Goal: Information Seeking & Learning: Learn about a topic

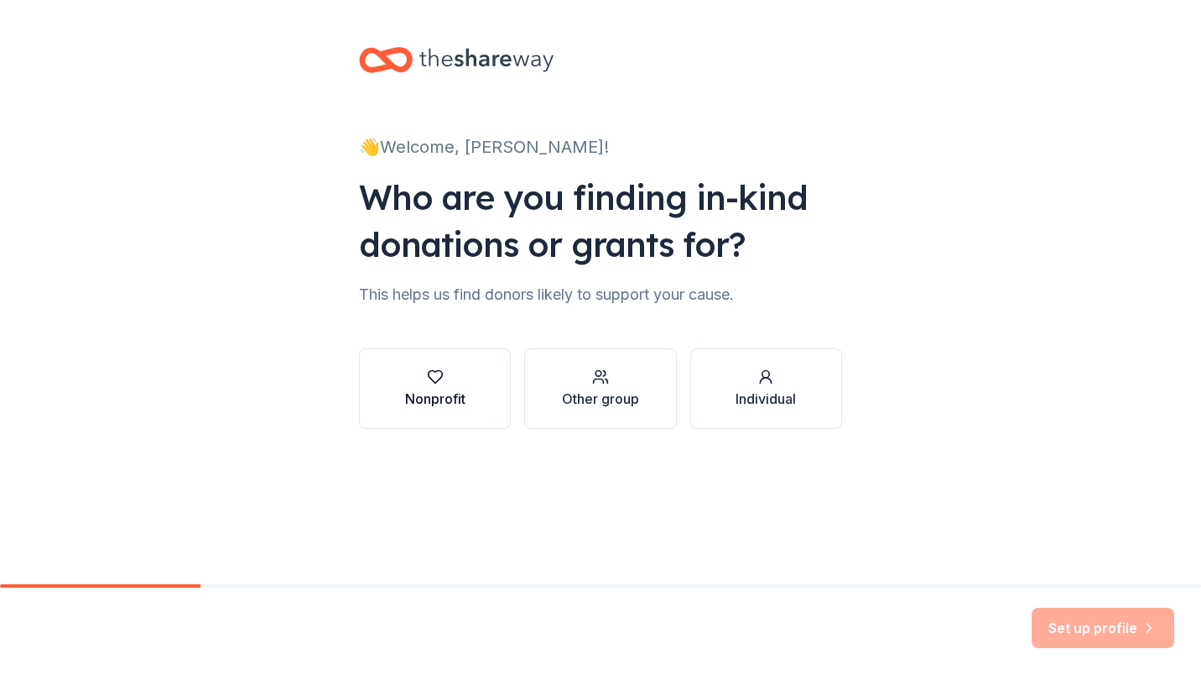
click at [462, 388] on div "Nonprofit" at bounding box center [435, 398] width 60 height 20
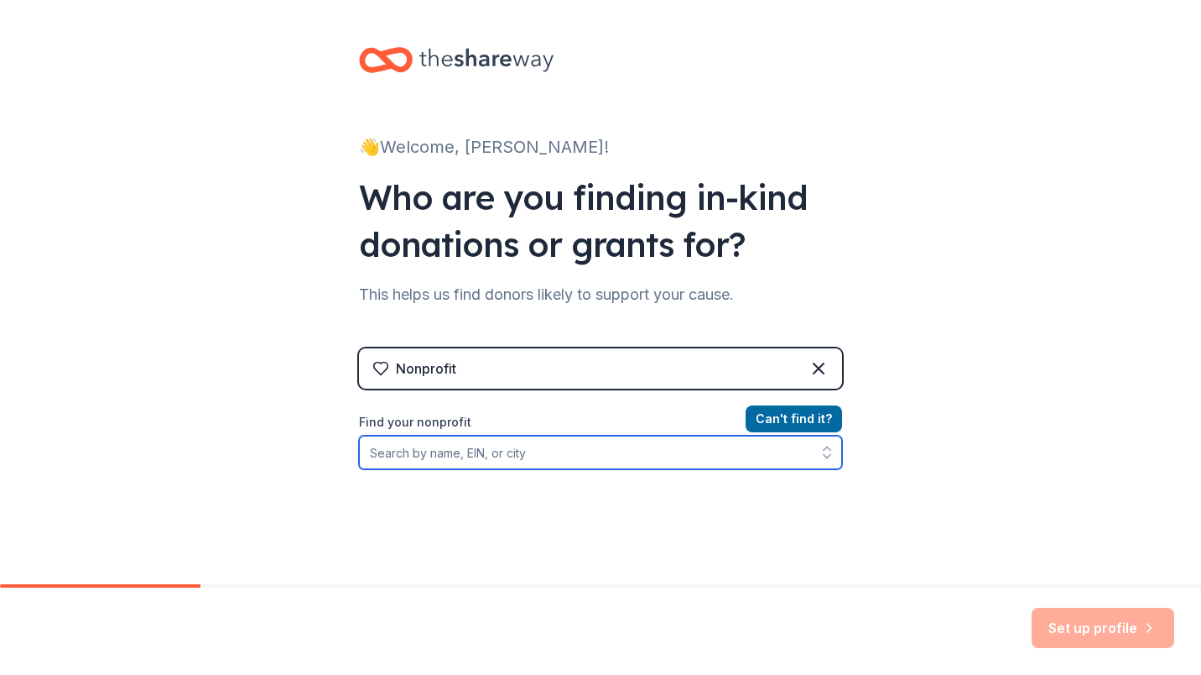
click at [637, 456] on input "Find your nonprofit" at bounding box center [600, 452] width 483 height 34
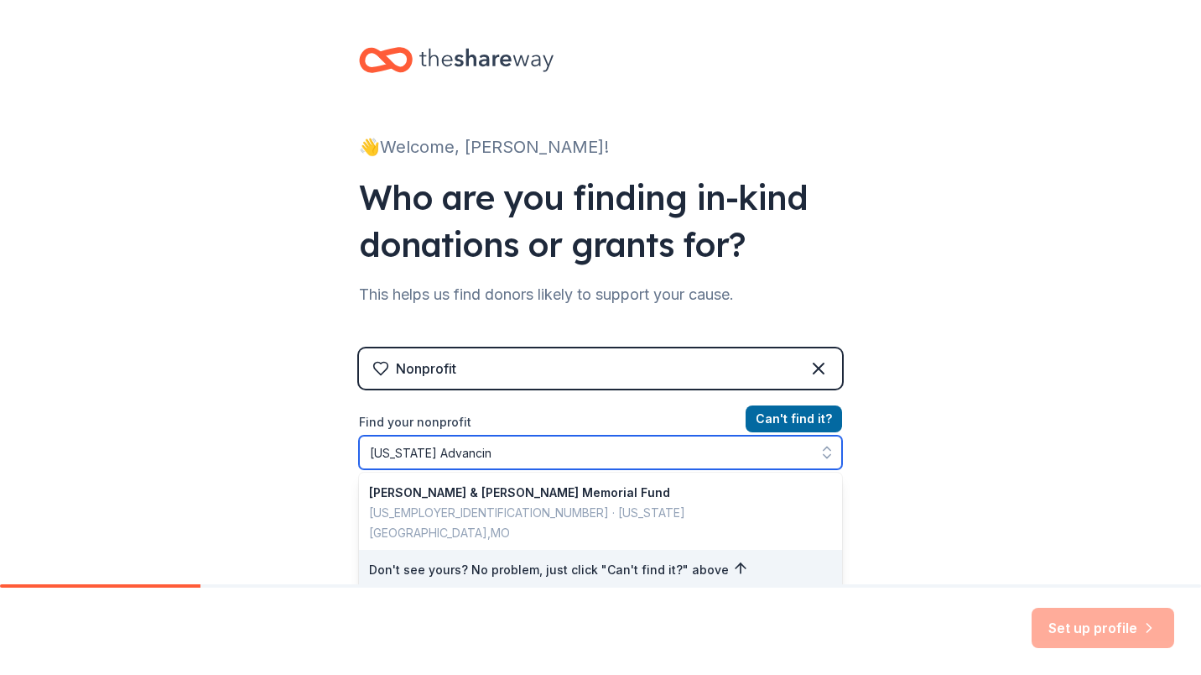
type input "[US_STATE] Advancing"
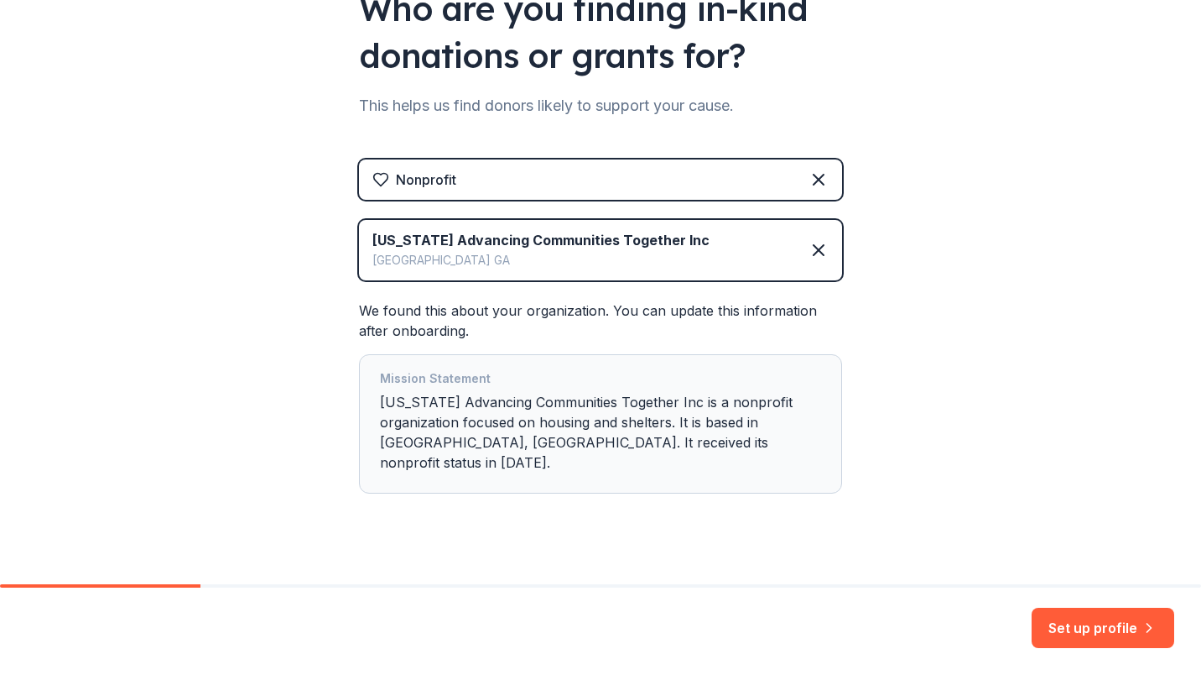
scroll to position [190, 0]
click at [1105, 624] on button "Set up profile" at bounding box center [1103, 627] width 143 height 40
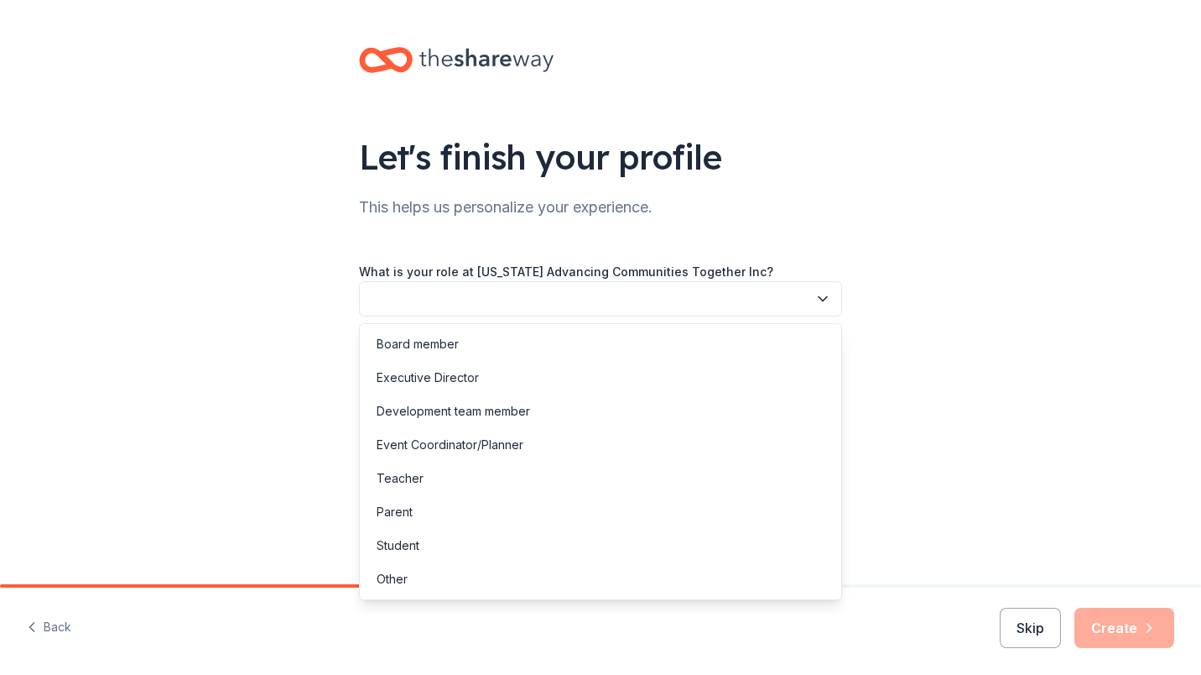
click at [738, 306] on button "button" at bounding box center [600, 298] width 483 height 35
click at [488, 591] on div "Other" at bounding box center [600, 579] width 475 height 34
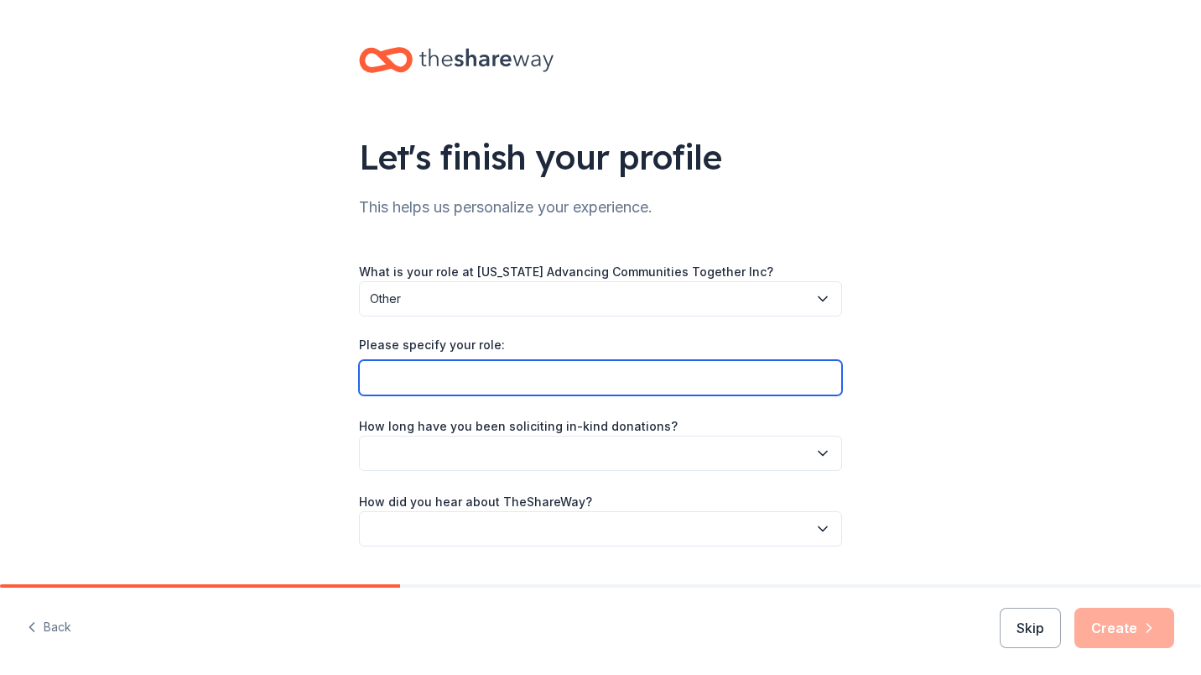
click at [498, 375] on input "Please specify your role:" at bounding box center [600, 377] width 483 height 35
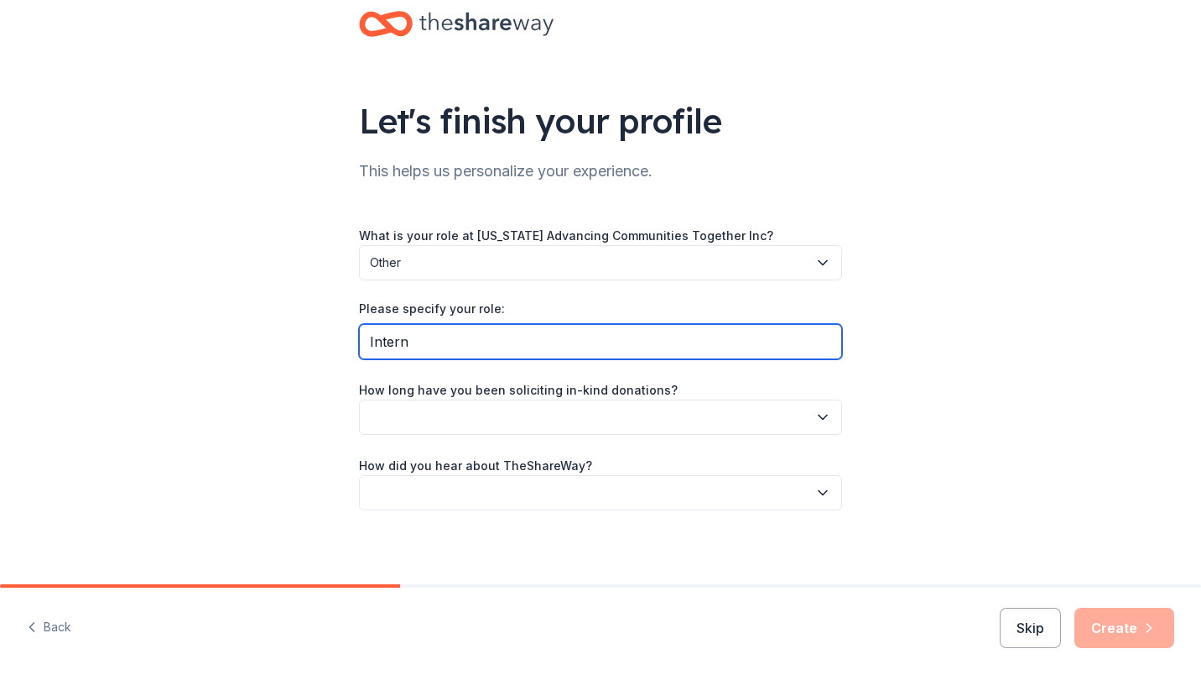
scroll to position [42, 0]
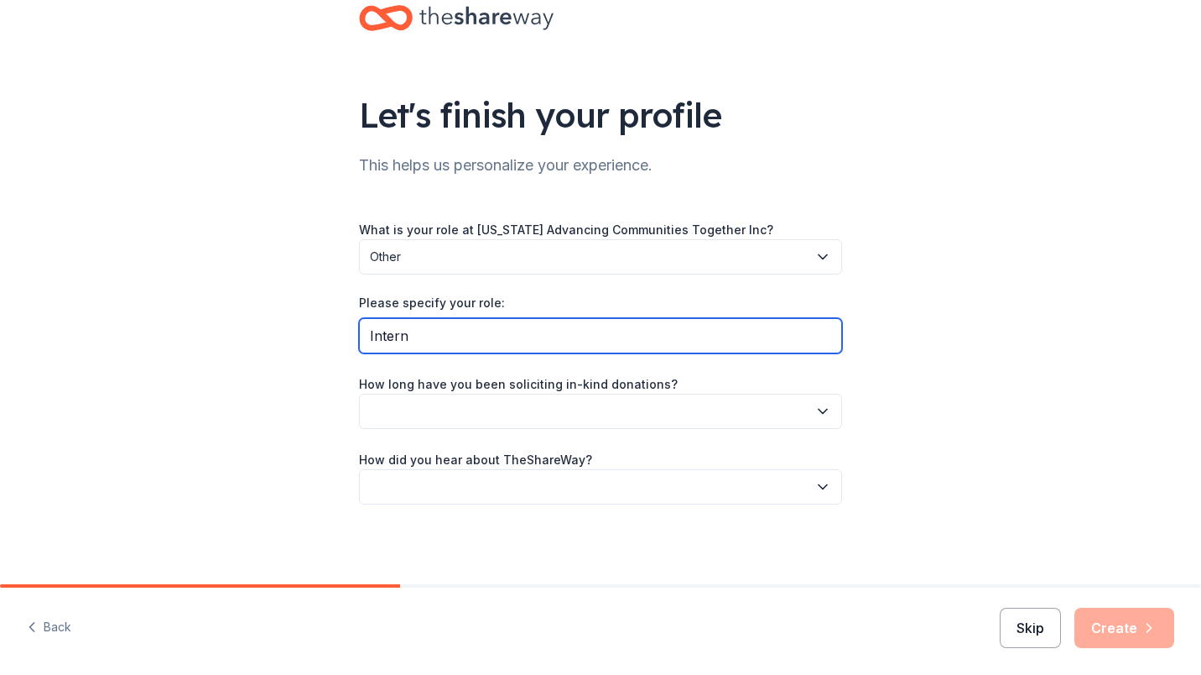
type input "Intern"
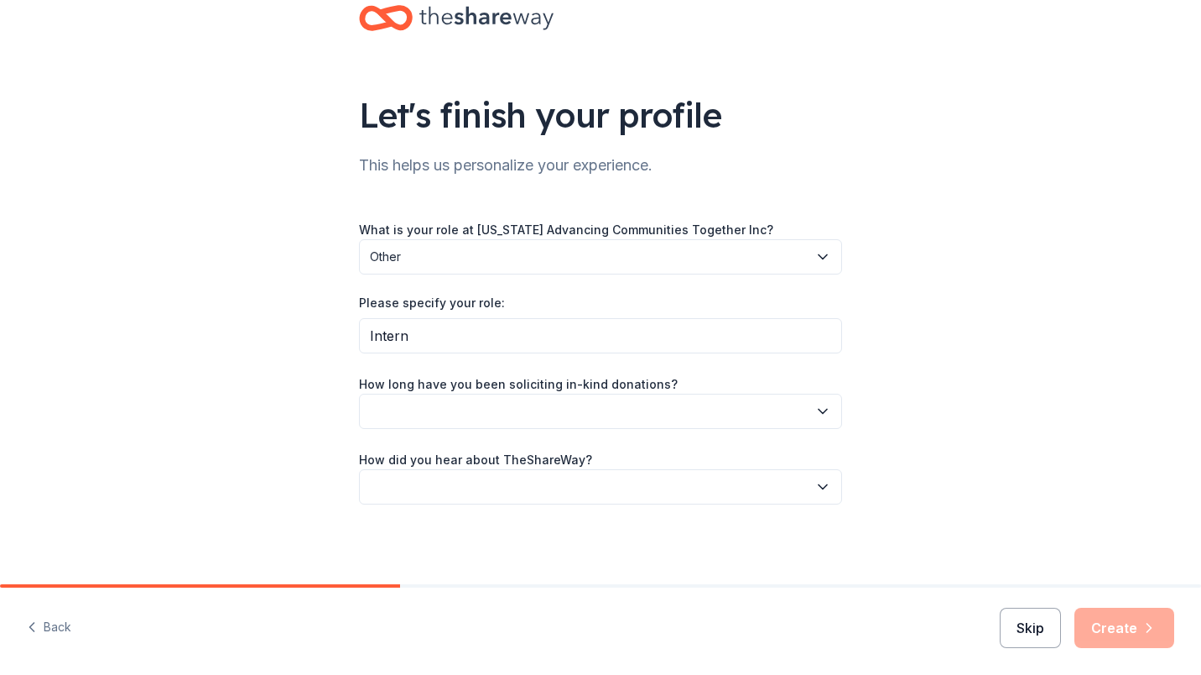
click at [1022, 615] on button "Skip" at bounding box center [1030, 627] width 61 height 40
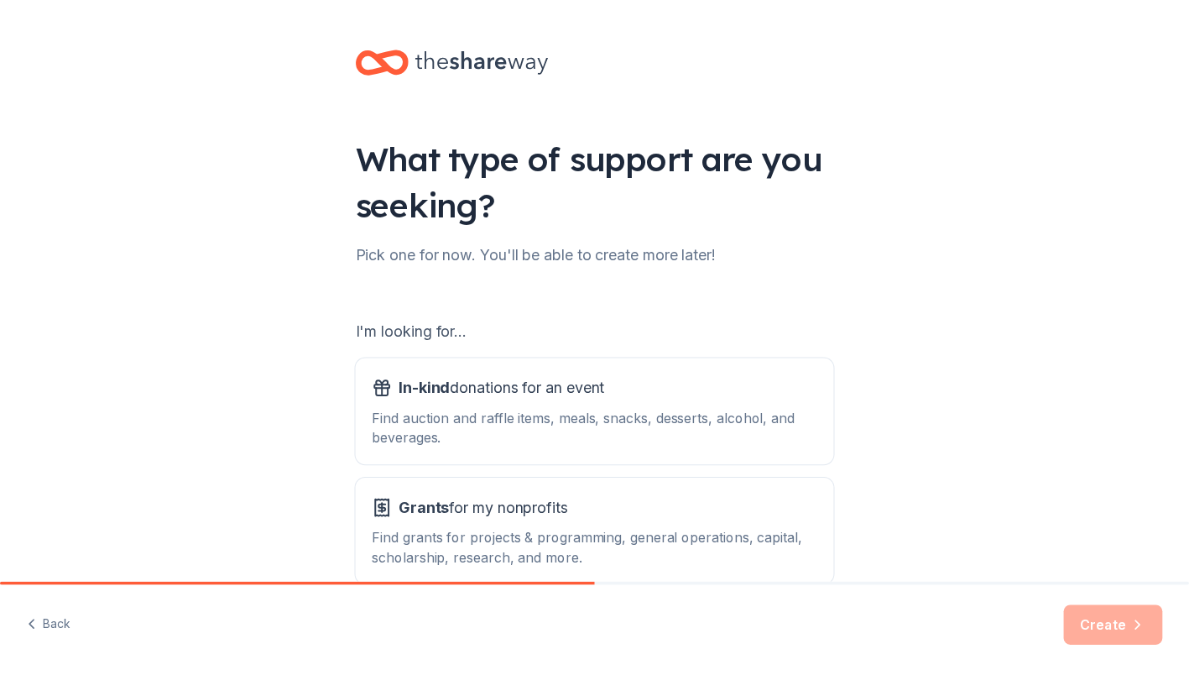
scroll to position [93, 0]
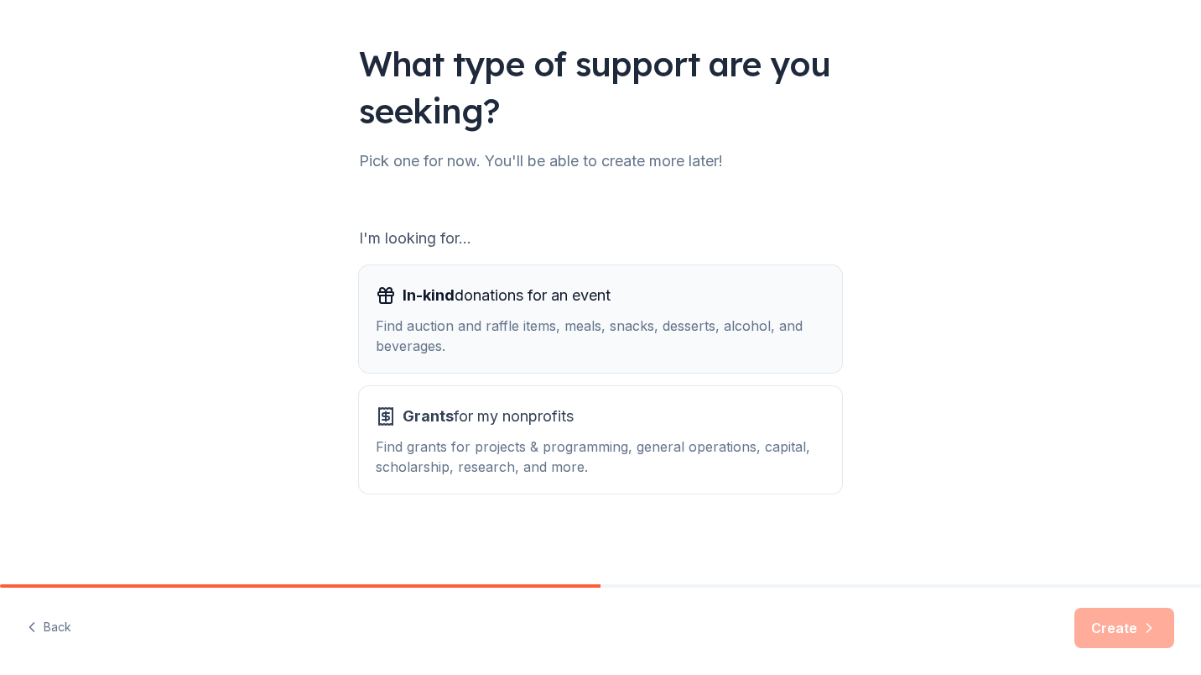
click at [705, 344] on div "Find auction and raffle items, meals, snacks, desserts, alcohol, and beverages." at bounding box center [601, 335] width 450 height 40
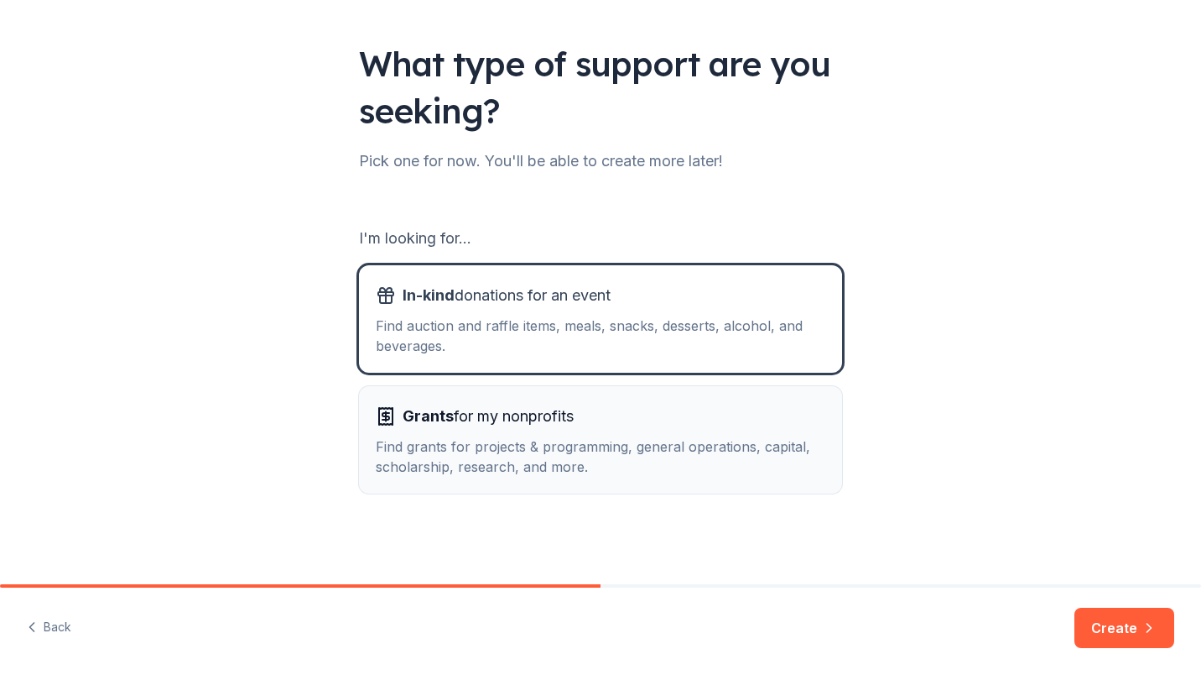
click at [724, 416] on div "Grants for my nonprofits" at bounding box center [601, 416] width 450 height 27
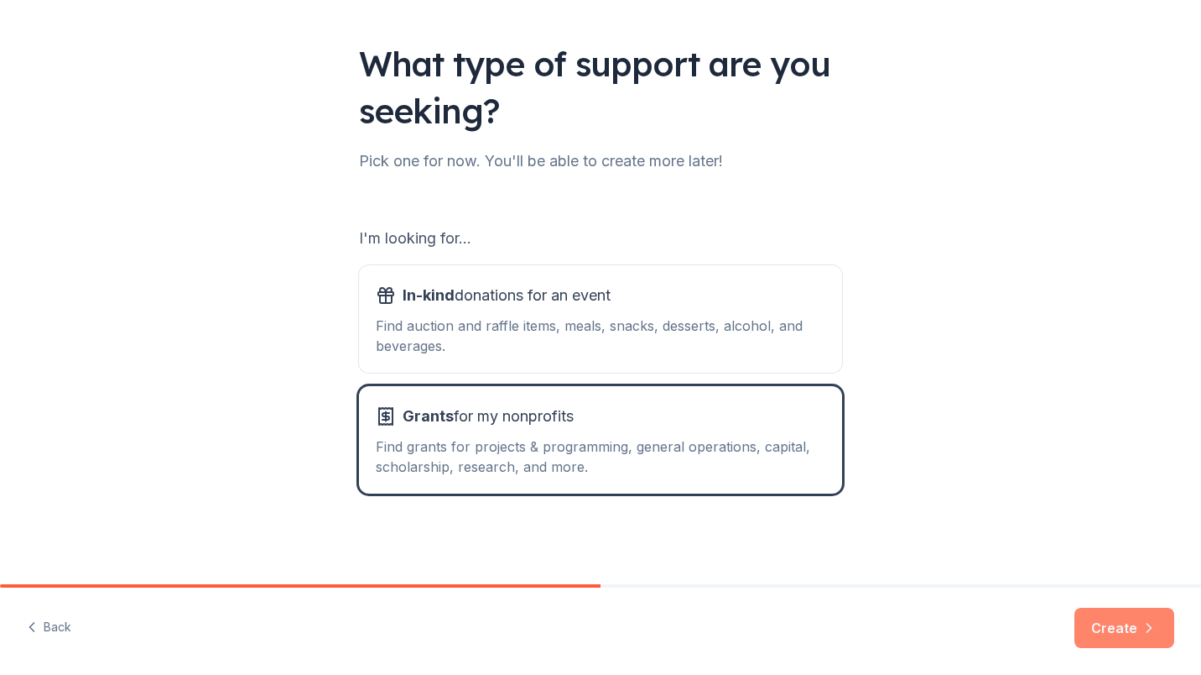
click at [1120, 624] on button "Create" at bounding box center [1125, 627] width 100 height 40
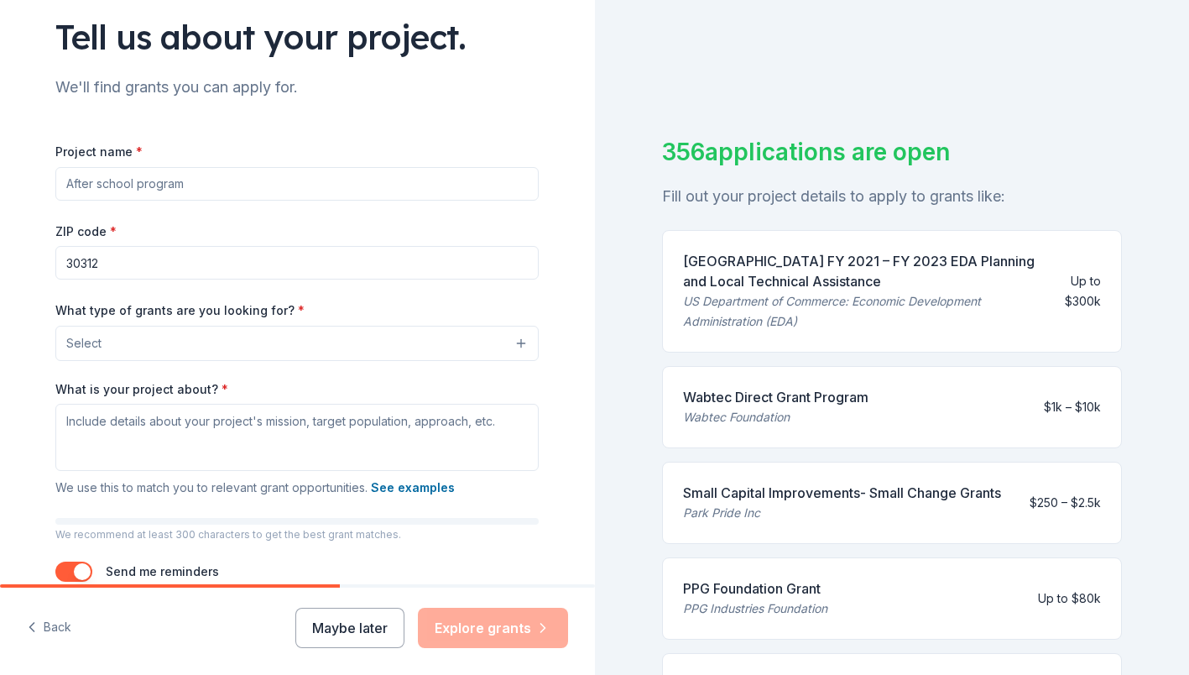
scroll to position [123, 0]
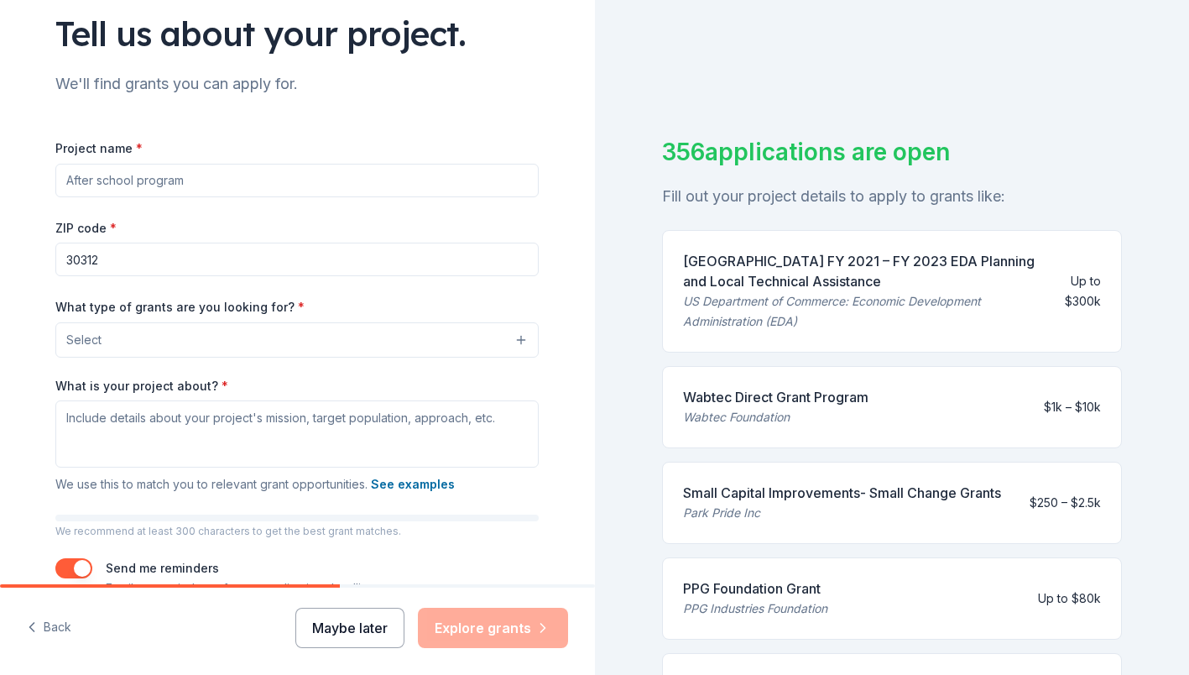
click at [350, 628] on button "Maybe later" at bounding box center [349, 627] width 109 height 40
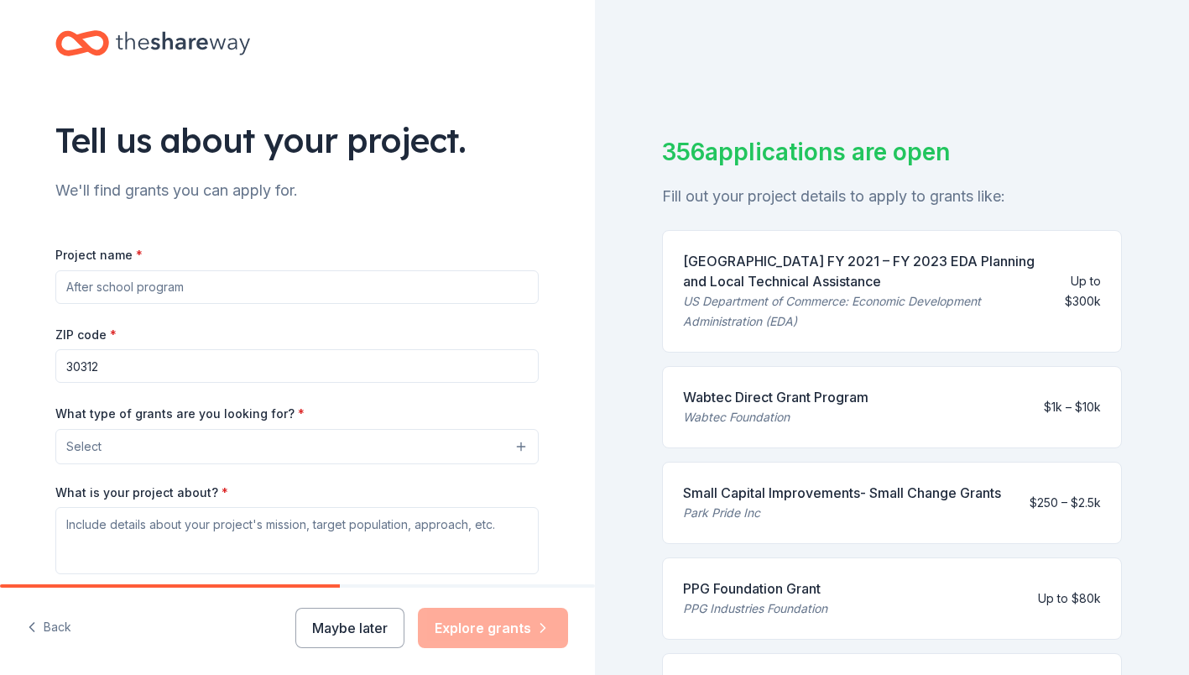
scroll to position [0, 0]
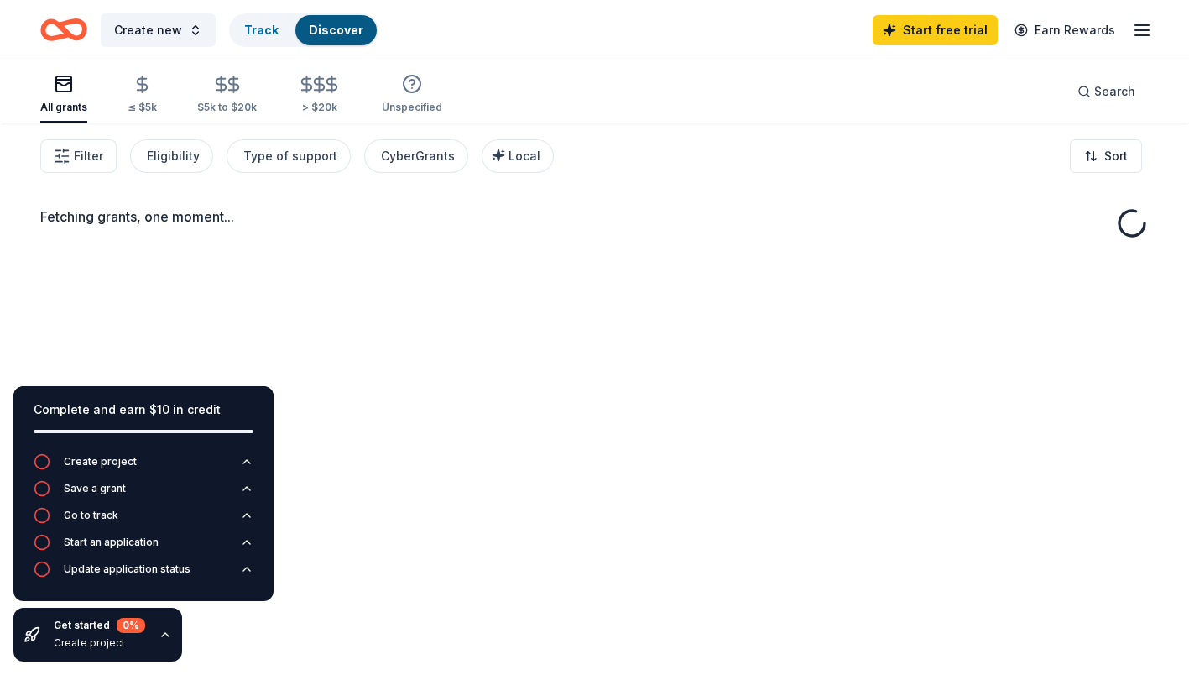
click at [264, 303] on div "Fetching grants, one moment..." at bounding box center [594, 459] width 1189 height 675
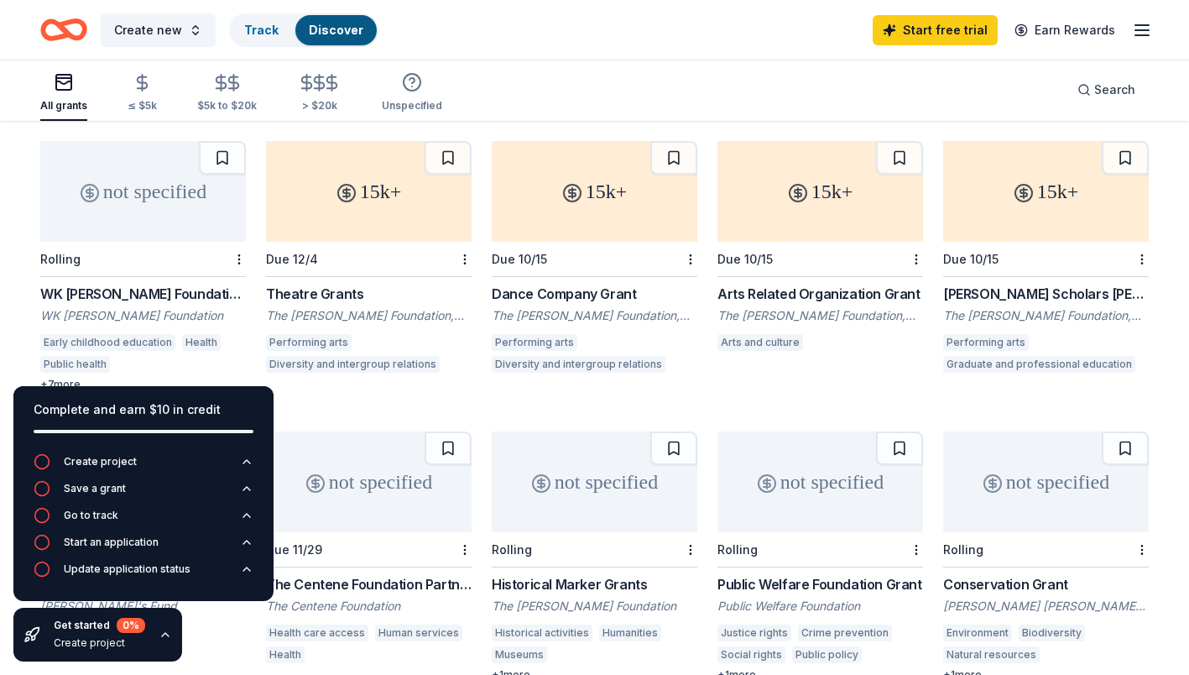
scroll to position [120, 0]
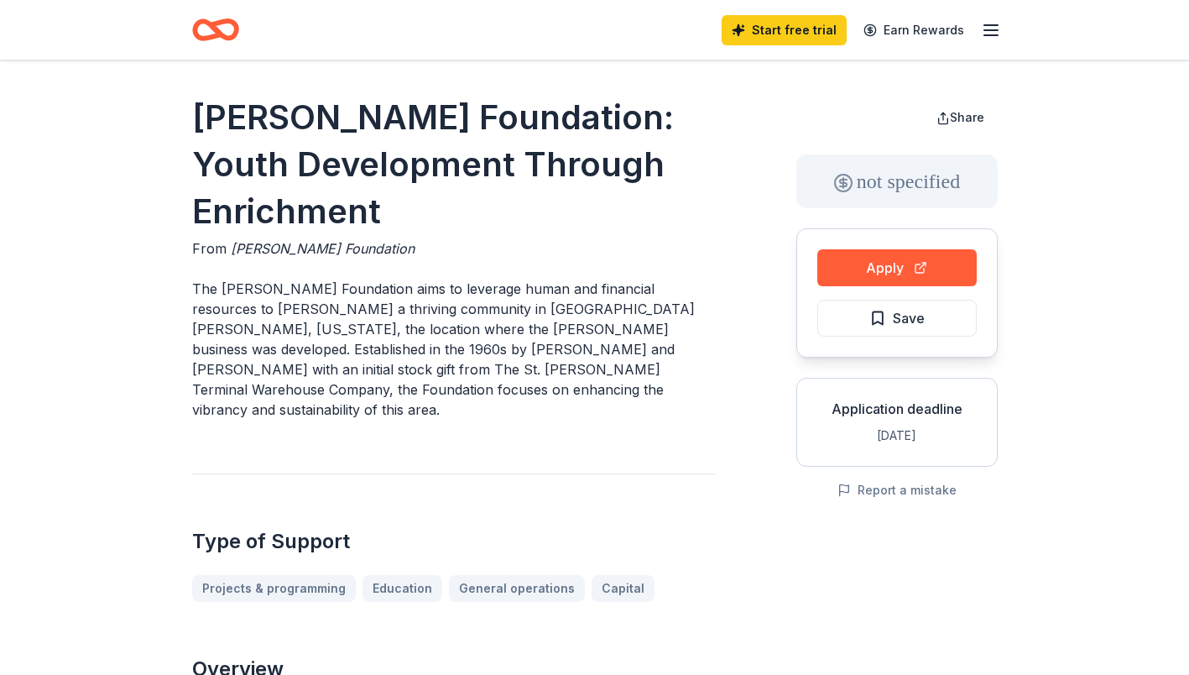
scroll to position [25, 0]
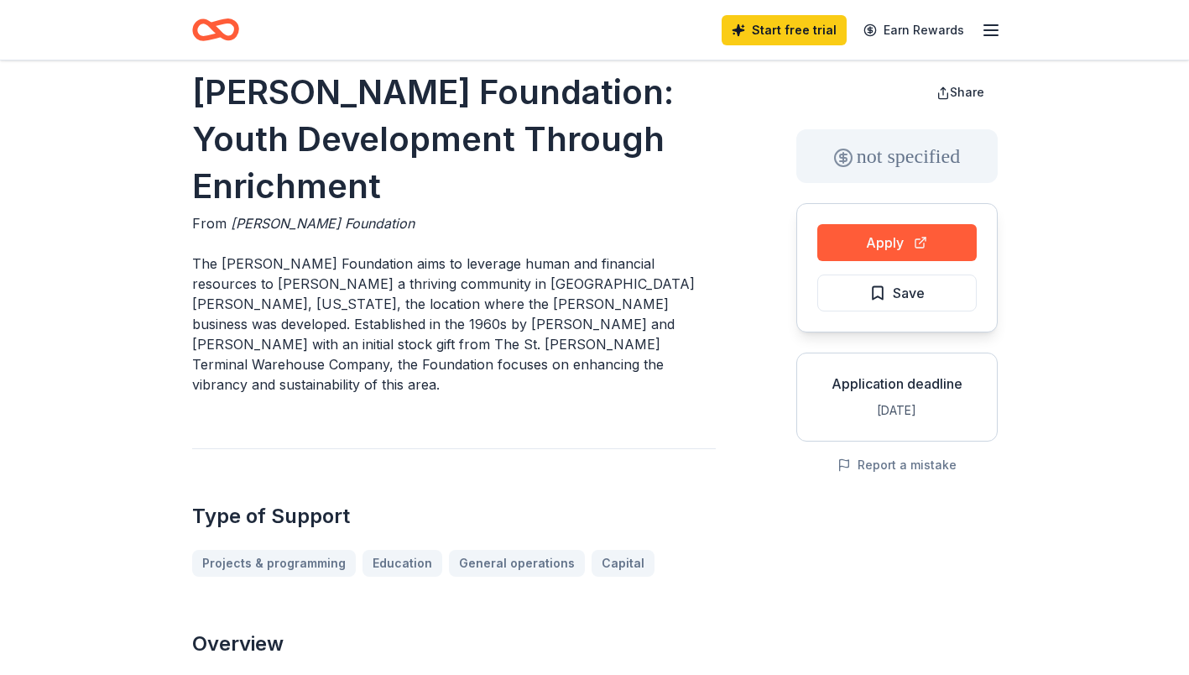
click at [373, 164] on h1 "[PERSON_NAME] Foundation: Youth Development Through Enrichment" at bounding box center [453, 139] width 523 height 141
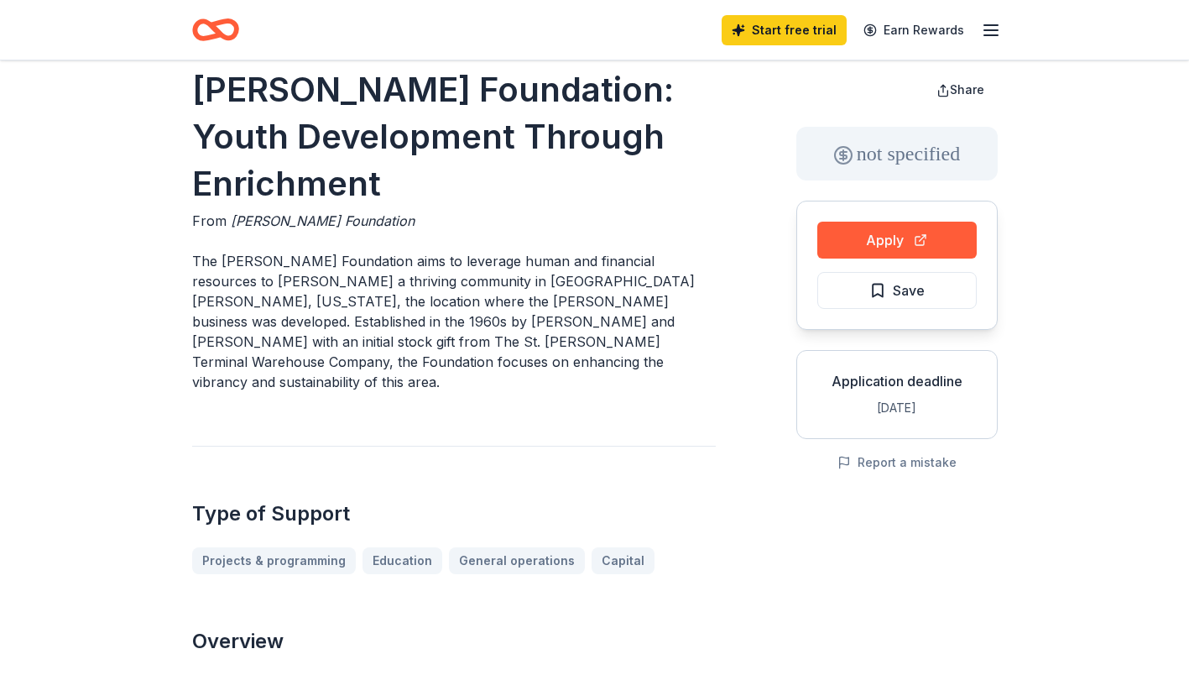
scroll to position [29, 0]
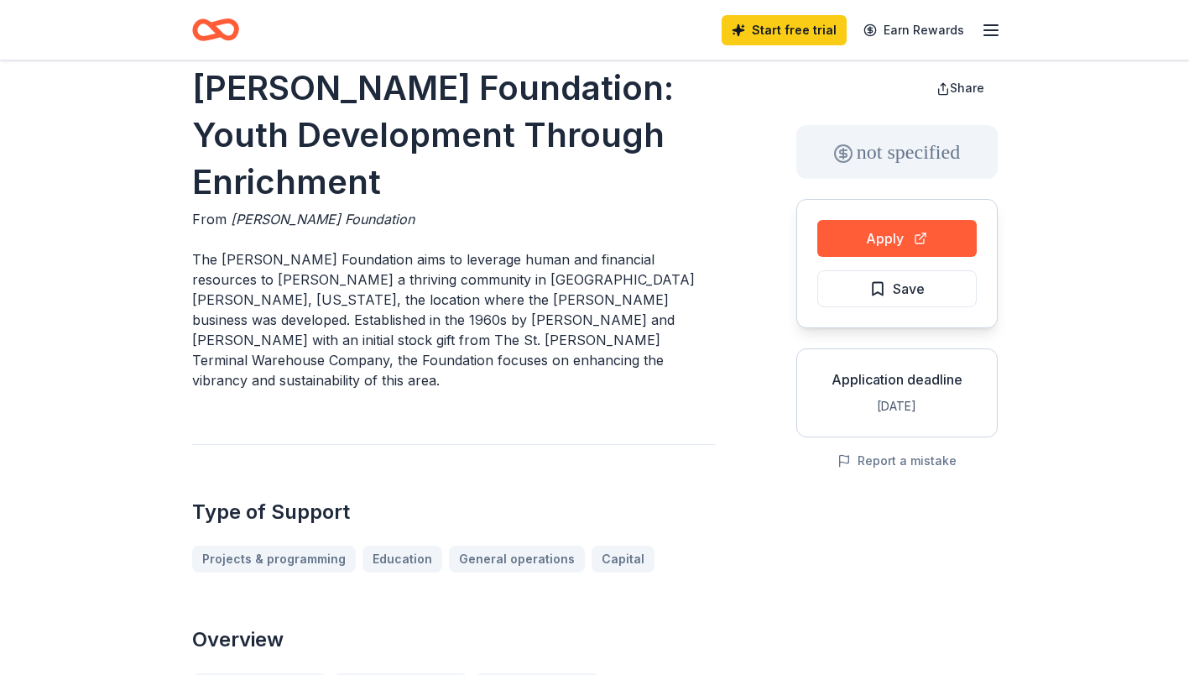
click at [438, 331] on p "The [PERSON_NAME] Foundation aims to leverage human and financial resources to …" at bounding box center [453, 319] width 523 height 141
drag, startPoint x: 395, startPoint y: 344, endPoint x: 461, endPoint y: 360, distance: 67.4
click at [461, 360] on p "The [PERSON_NAME] Foundation aims to leverage human and financial resources to …" at bounding box center [453, 319] width 523 height 141
drag, startPoint x: 461, startPoint y: 360, endPoint x: 383, endPoint y: 359, distance: 78.0
click at [383, 359] on p "The [PERSON_NAME] Foundation aims to leverage human and financial resources to …" at bounding box center [453, 319] width 523 height 141
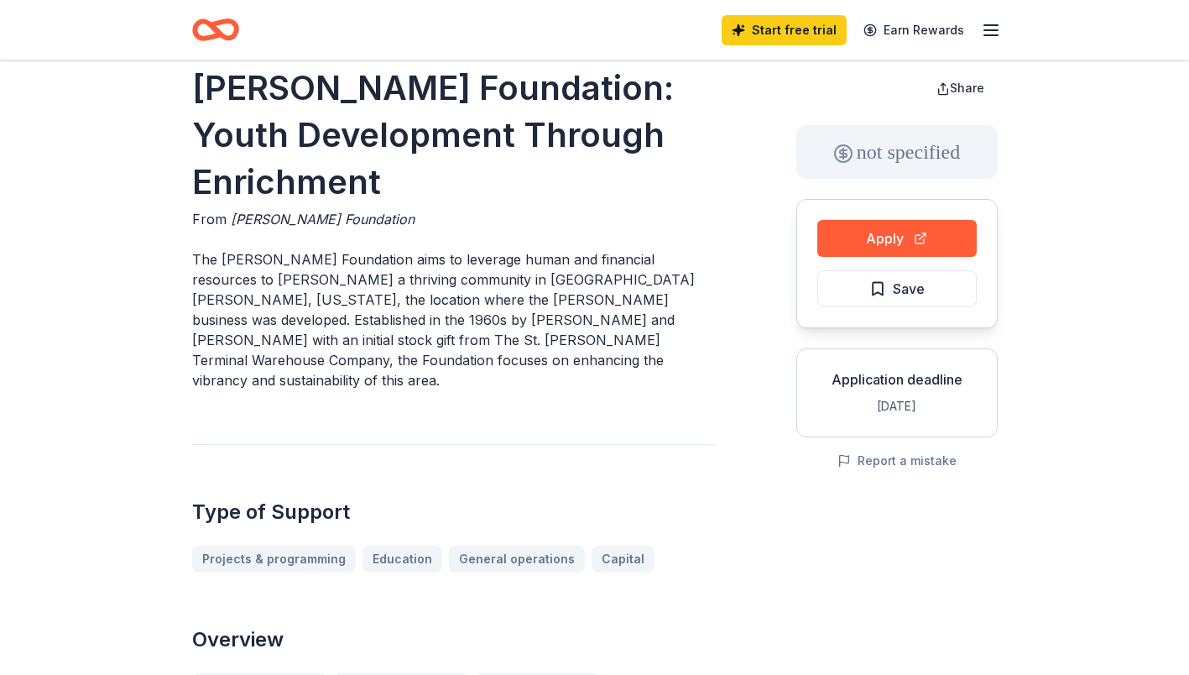
drag, startPoint x: 383, startPoint y: 359, endPoint x: 387, endPoint y: 337, distance: 22.2
click at [387, 337] on p "The [PERSON_NAME] Foundation aims to leverage human and financial resources to …" at bounding box center [453, 319] width 523 height 141
drag, startPoint x: 391, startPoint y: 335, endPoint x: 414, endPoint y: 340, distance: 24.0
click at [414, 340] on p "The [PERSON_NAME] Foundation aims to leverage human and financial resources to …" at bounding box center [453, 319] width 523 height 141
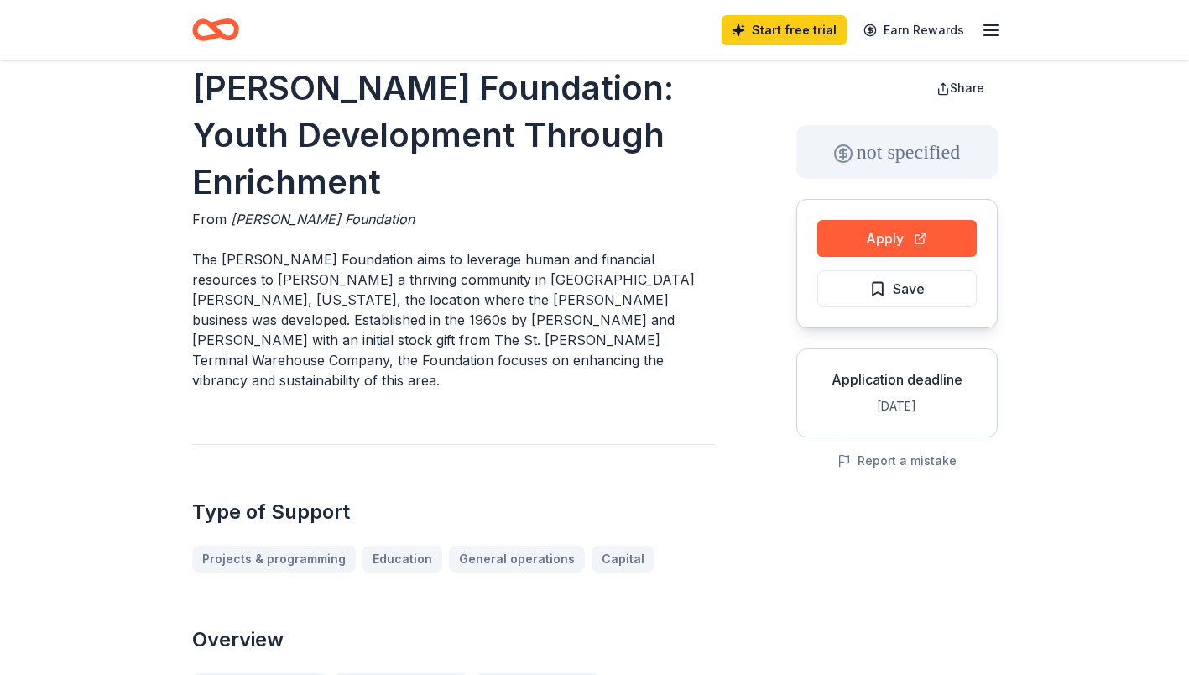
click at [414, 340] on p "The McNeely Foundation aims to leverage human and financial resources to foster…" at bounding box center [453, 319] width 523 height 141
